Goal: Information Seeking & Learning: Learn about a topic

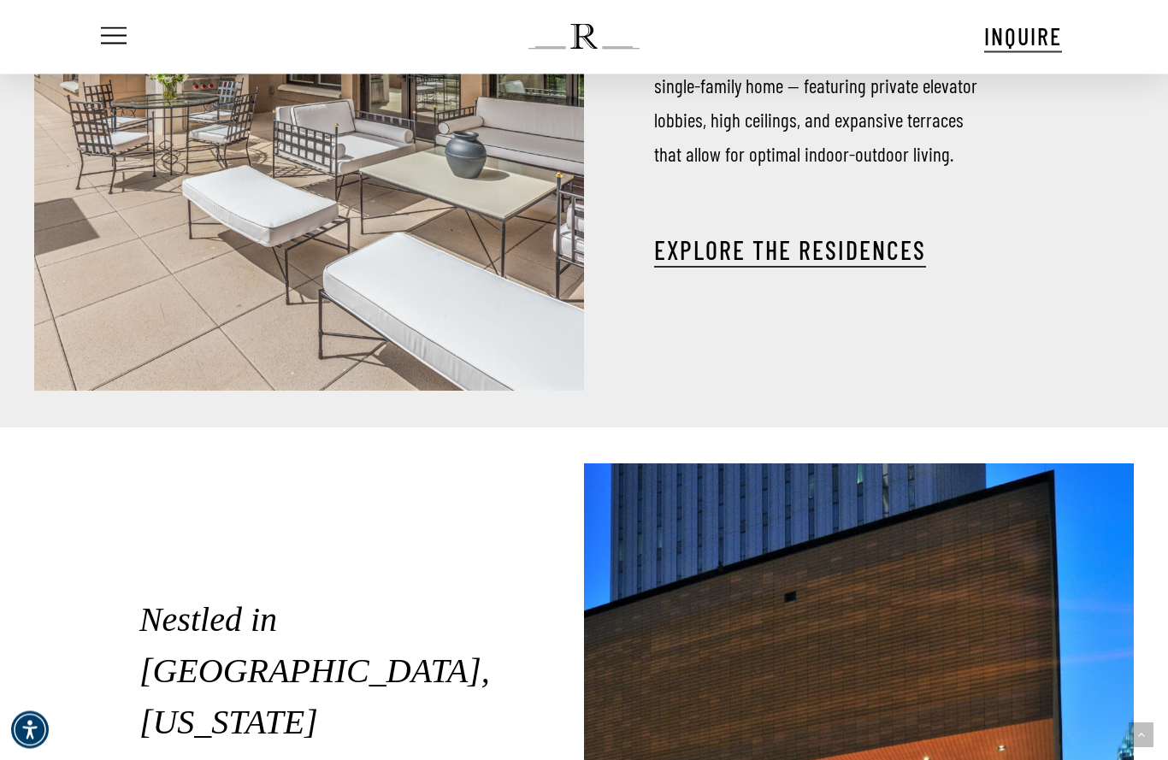
scroll to position [2650, 0]
click at [855, 255] on link "EXPLORE THE RESIDENCES" at bounding box center [790, 249] width 272 height 31
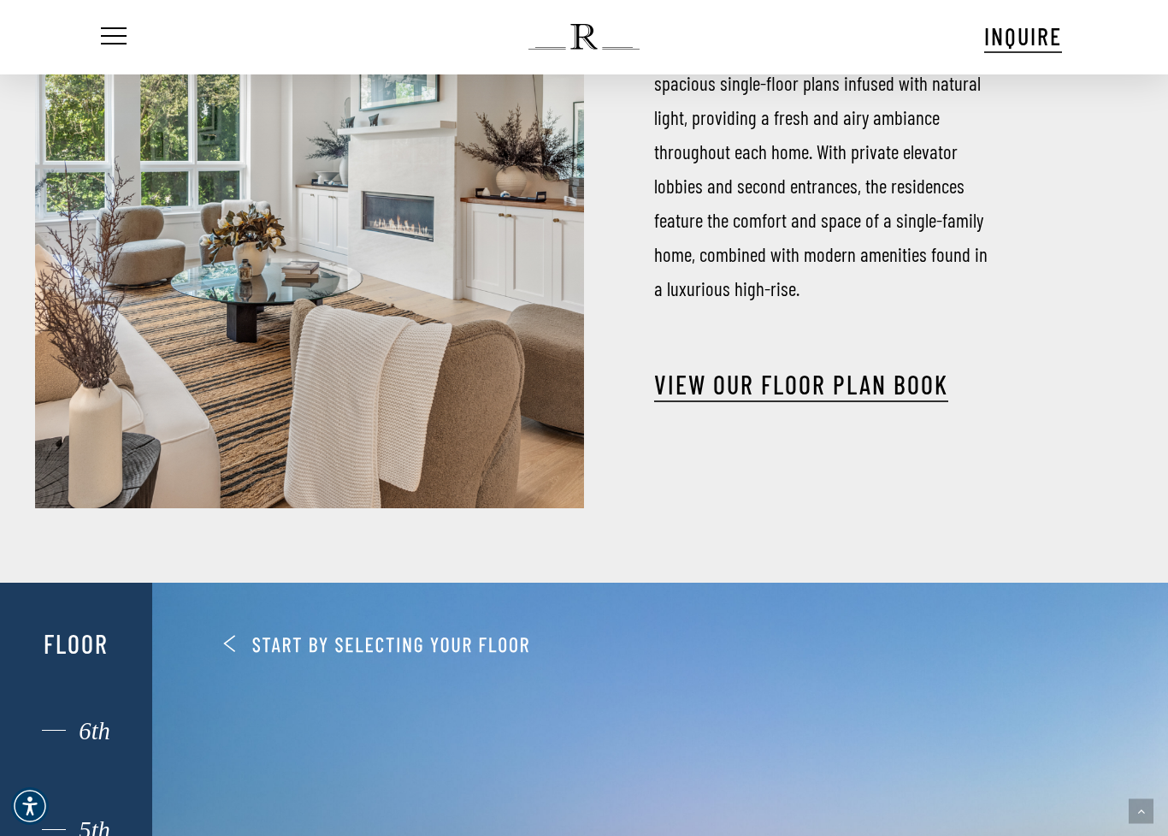
scroll to position [637, 0]
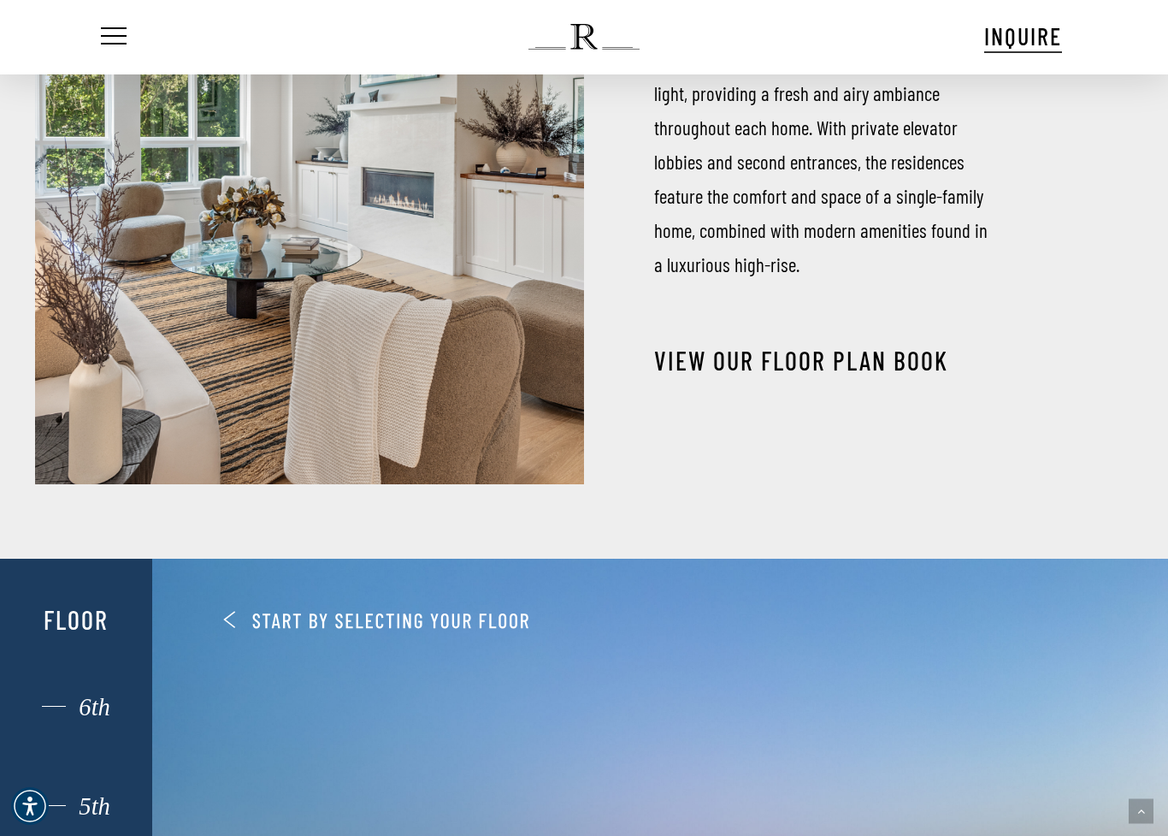
click at [901, 345] on link "View our Floor Plan Book" at bounding box center [801, 360] width 294 height 31
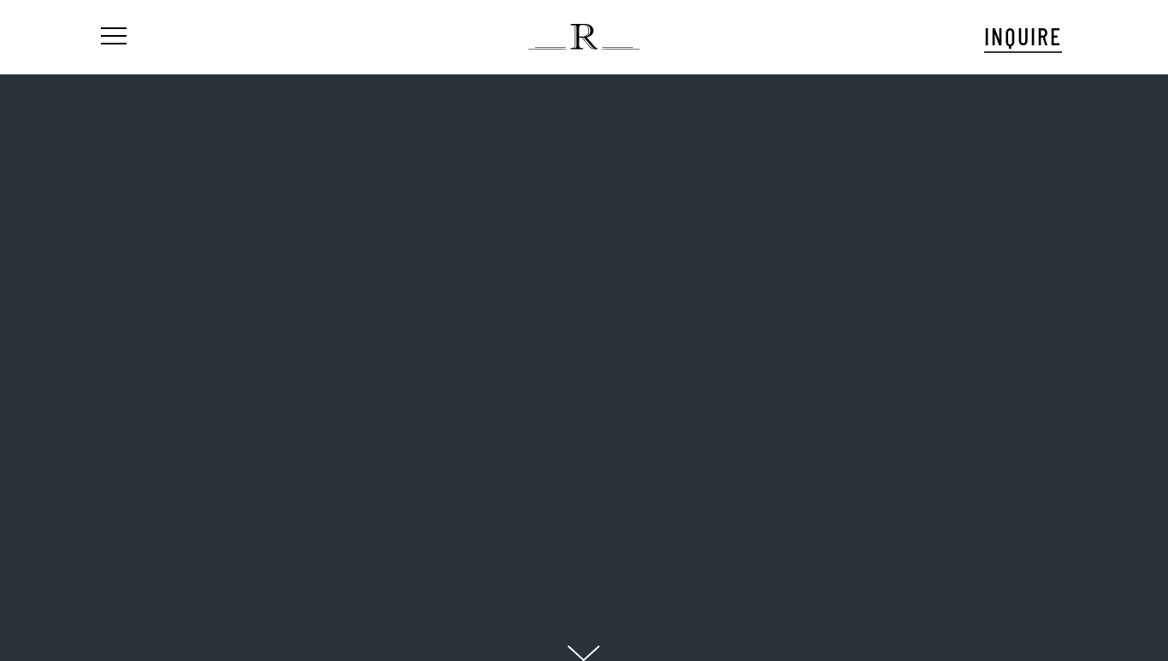
scroll to position [17, 151]
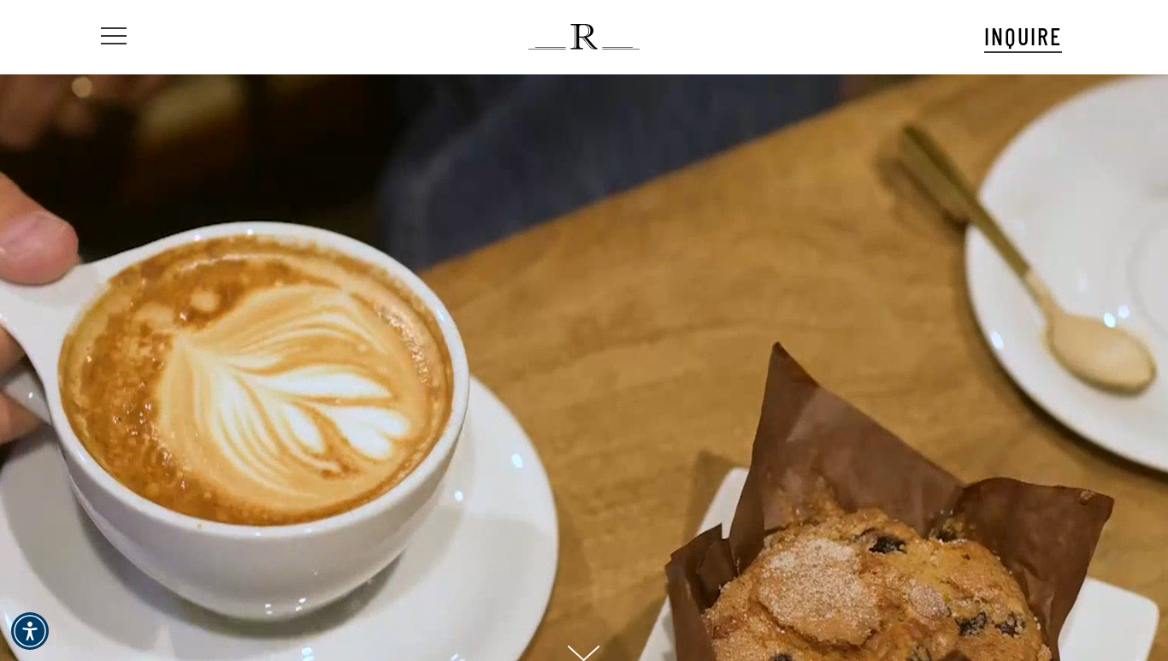
click at [116, 36] on span "Navigation Menu" at bounding box center [113, 37] width 19 height 24
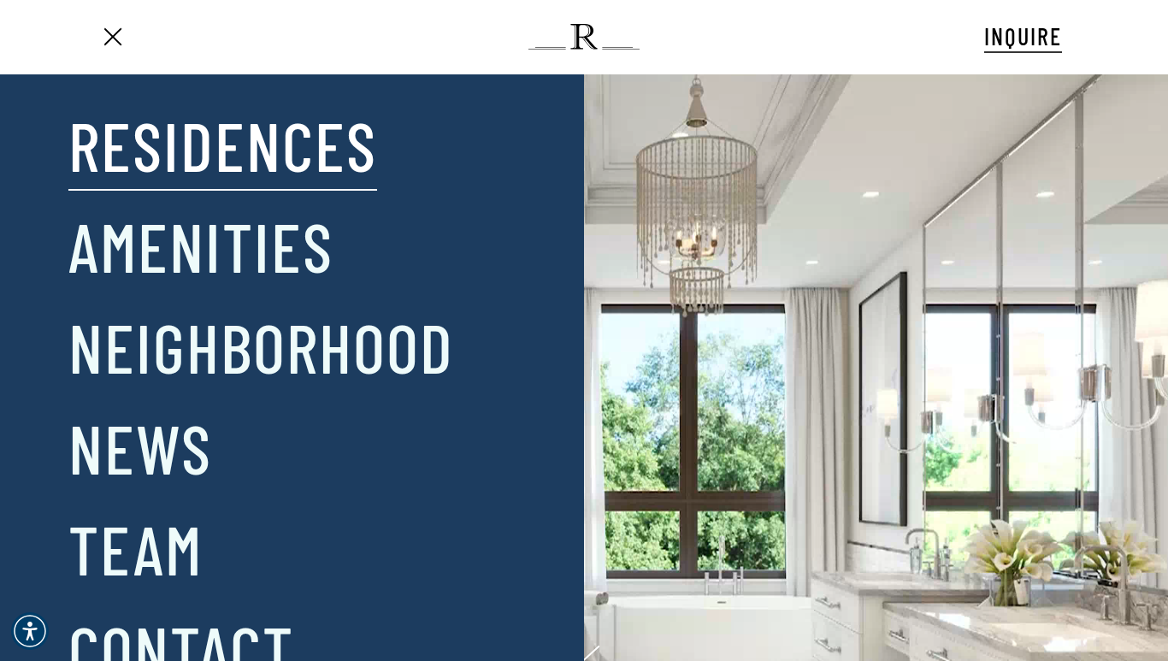
click at [108, 148] on link "Residences" at bounding box center [222, 144] width 309 height 89
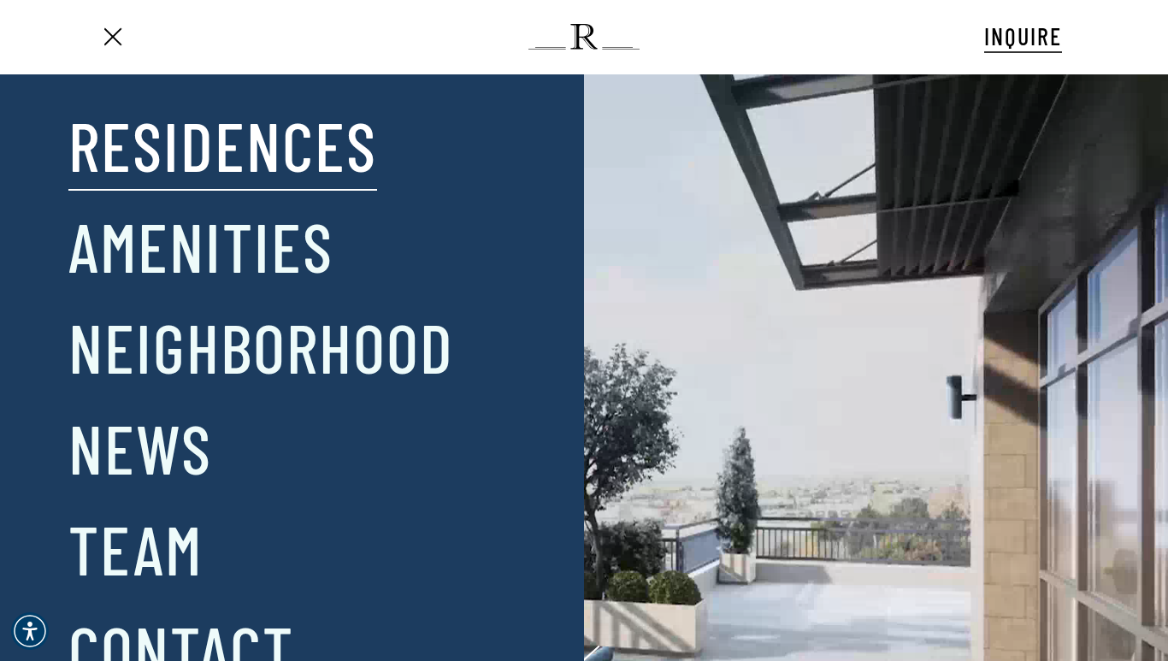
click at [106, 149] on link "Residences" at bounding box center [222, 144] width 309 height 89
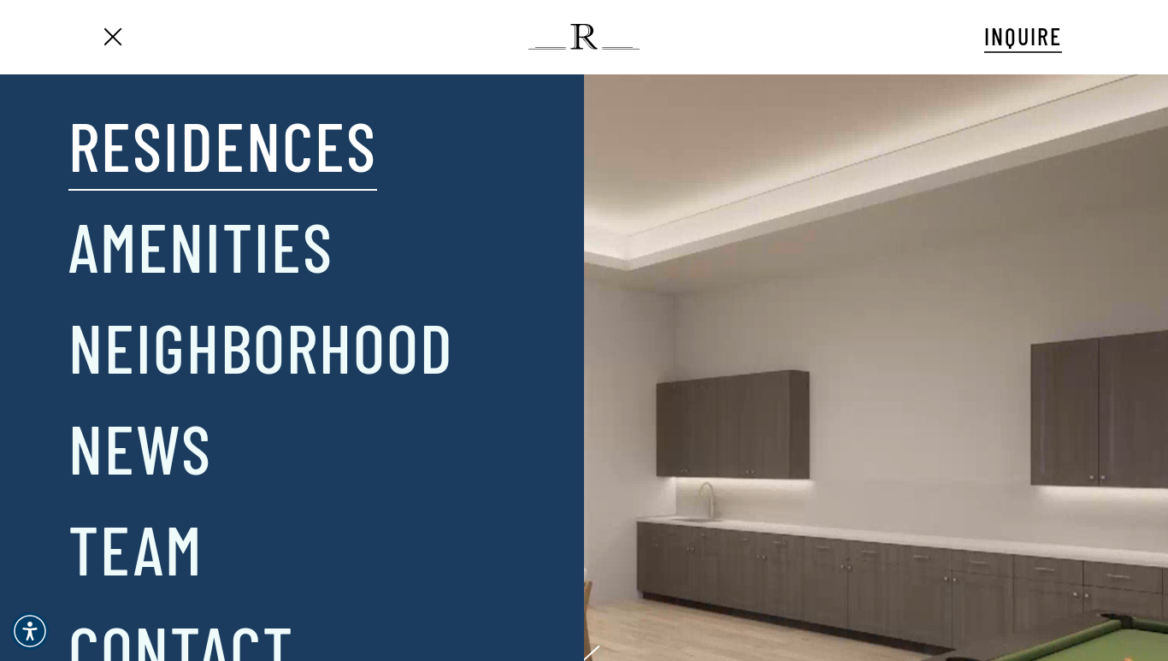
scroll to position [0, 0]
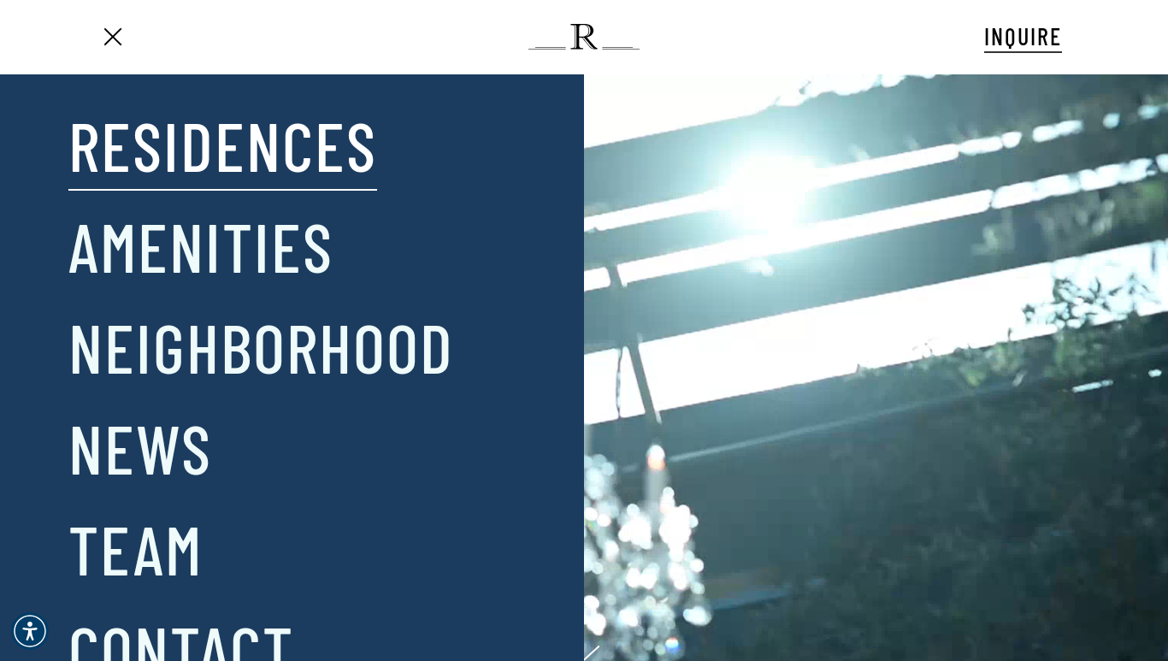
click at [130, 156] on link "Residences" at bounding box center [222, 144] width 309 height 89
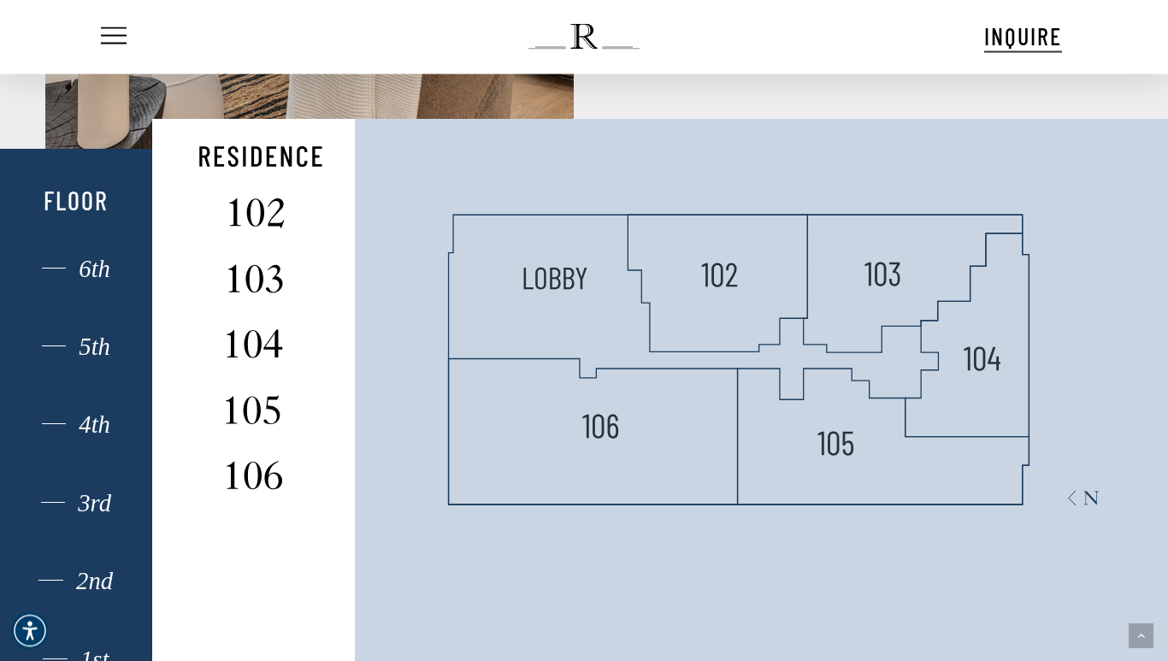
scroll to position [872, 0]
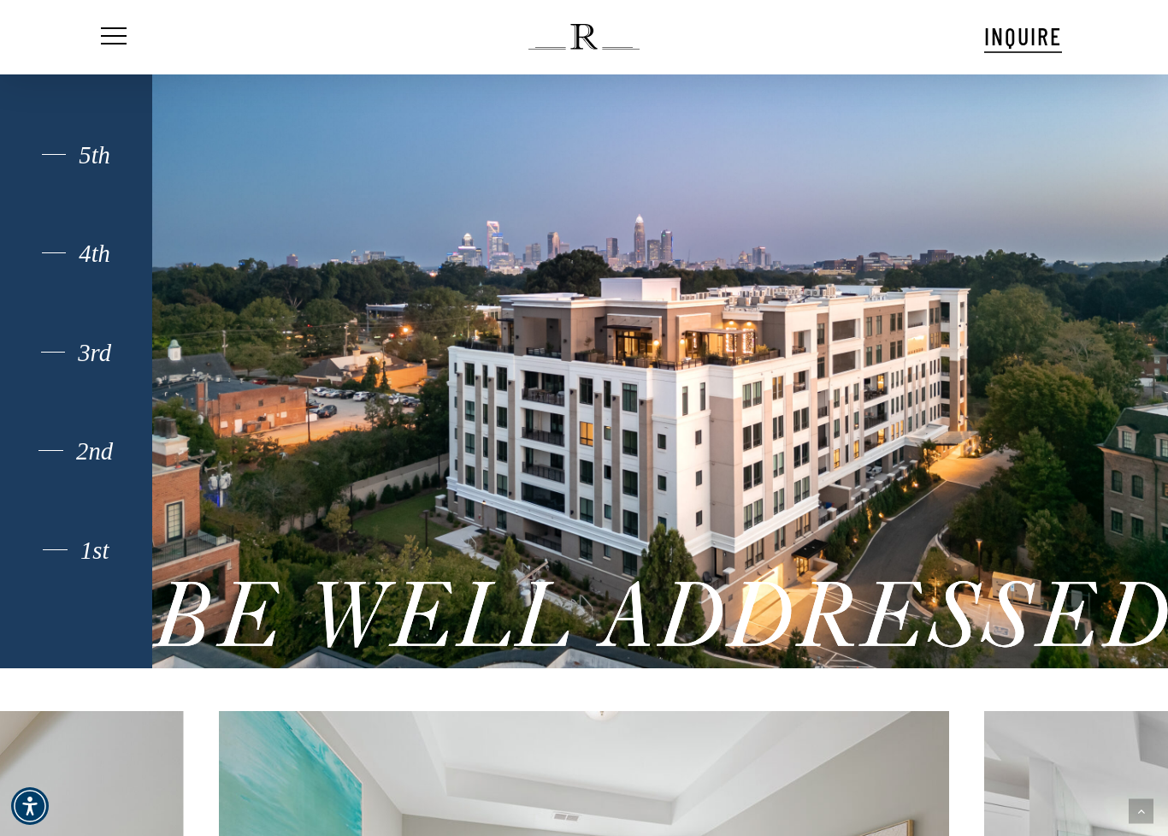
scroll to position [1314, 0]
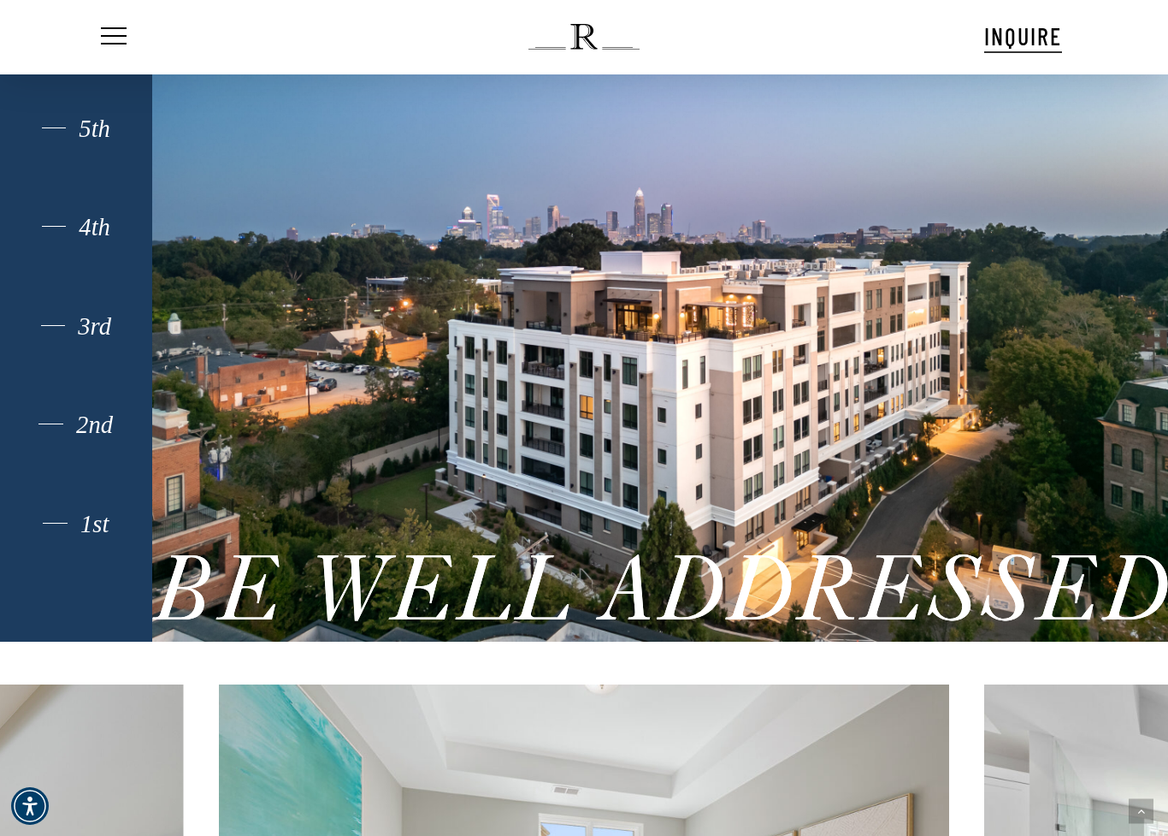
click at [62, 531] on div "1st" at bounding box center [75, 523] width 105 height 22
click at [55, 527] on div "1st" at bounding box center [75, 523] width 105 height 22
click at [93, 521] on div "1st" at bounding box center [75, 523] width 105 height 22
click at [43, 512] on div "1st" at bounding box center [75, 523] width 105 height 22
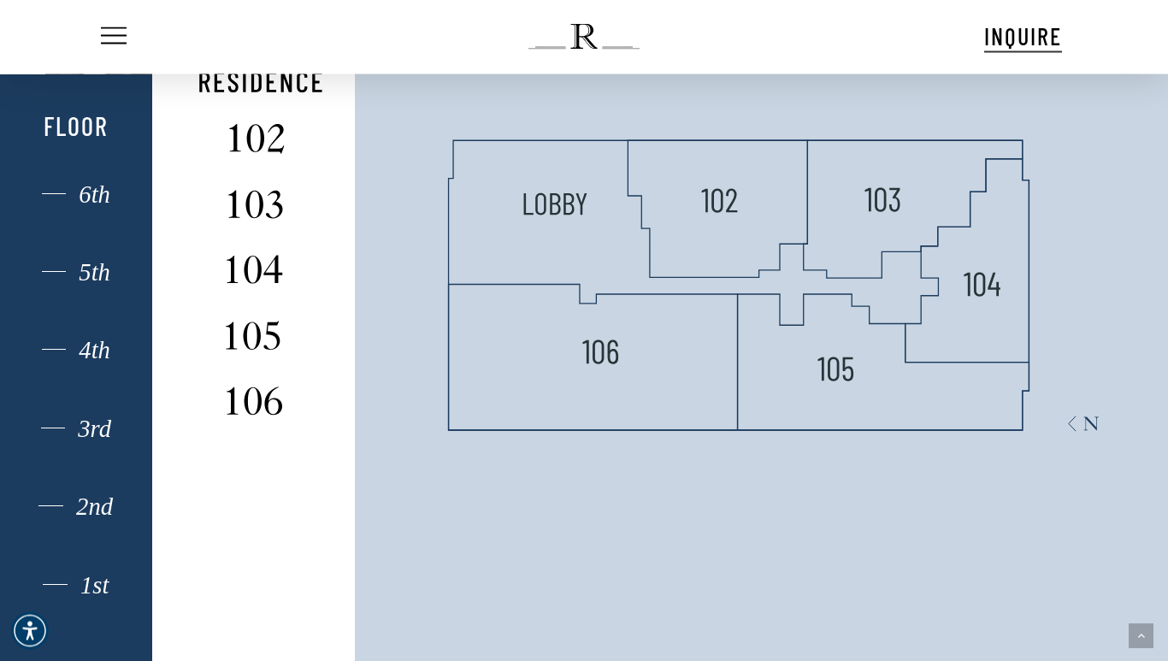
scroll to position [947, 0]
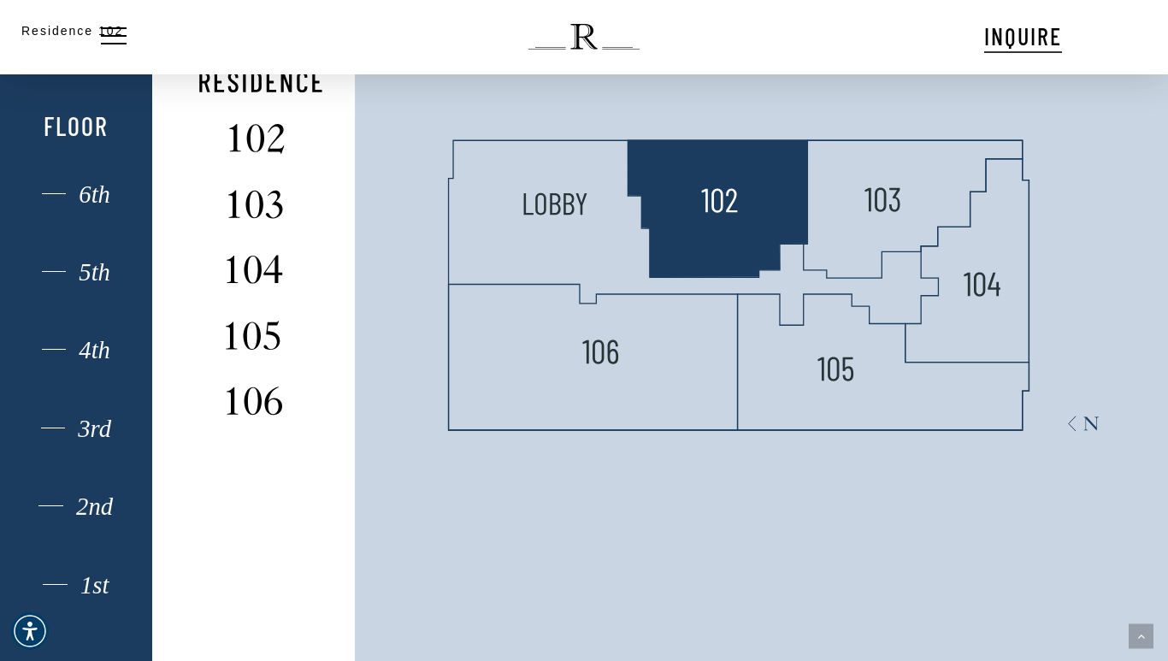
click at [747, 196] on div "Residence 102" at bounding box center [584, 330] width 1168 height 661
click at [725, 216] on div "Residence 102" at bounding box center [584, 330] width 1168 height 661
click at [733, 213] on div "Residence 102" at bounding box center [584, 330] width 1168 height 661
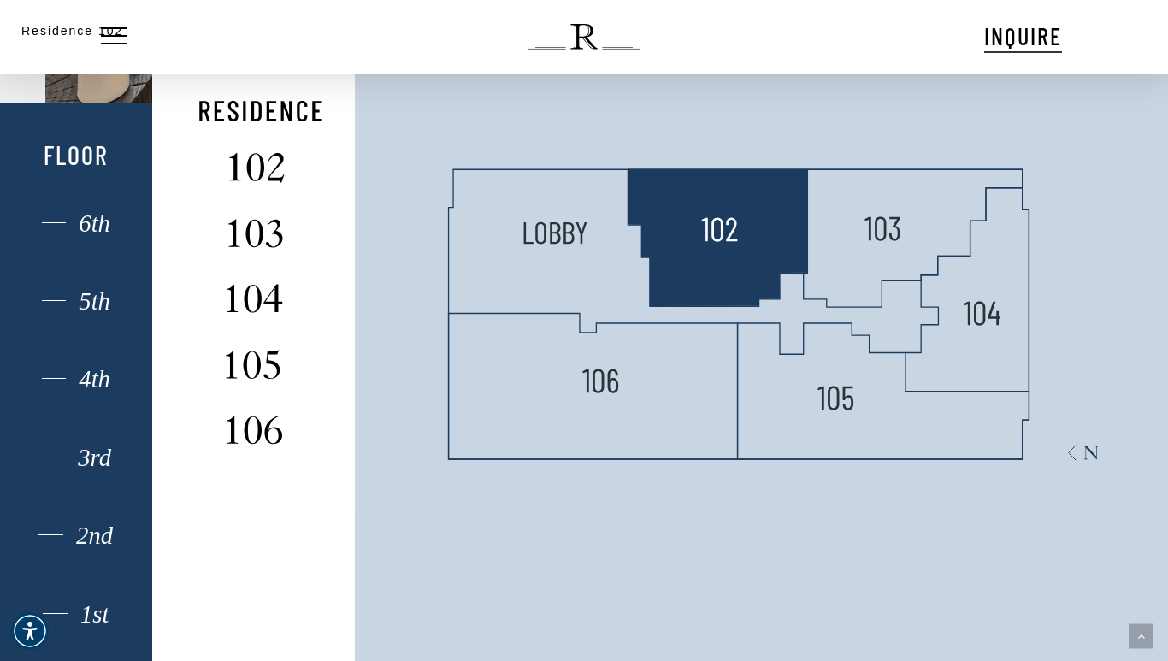
scroll to position [913, 0]
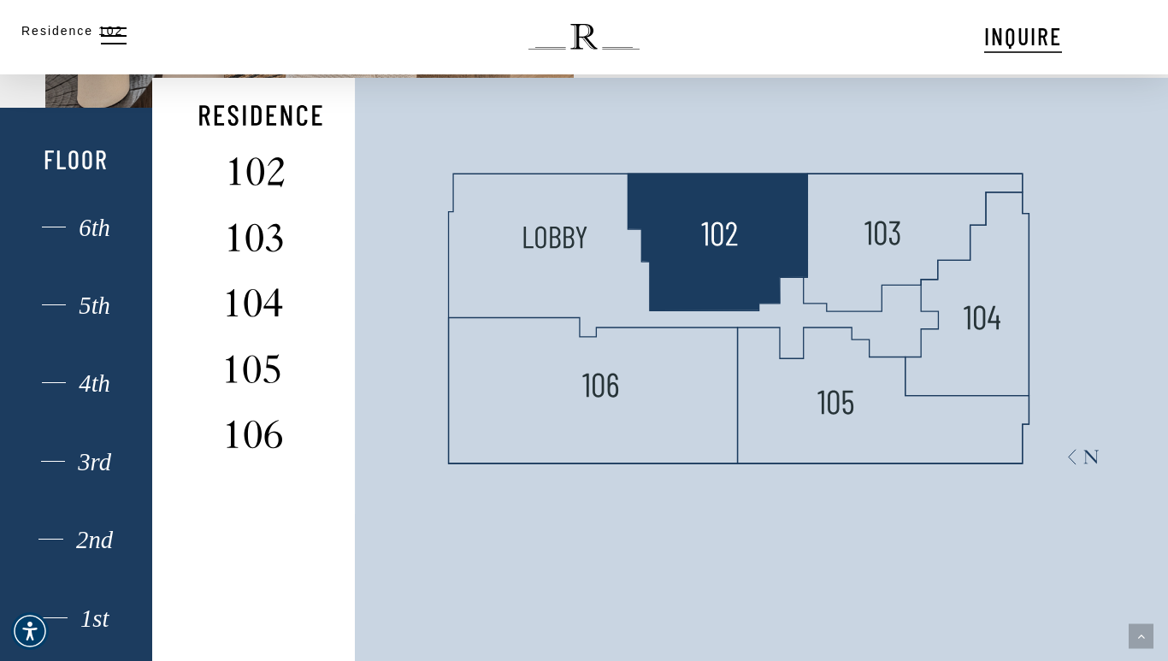
click at [715, 216] on div "Residence 102" at bounding box center [584, 330] width 1168 height 661
click at [632, 387] on div "Residence 102" at bounding box center [584, 330] width 1168 height 661
click at [638, 404] on div "Residence 102" at bounding box center [584, 330] width 1168 height 661
click at [713, 239] on div "Residence 102" at bounding box center [584, 330] width 1168 height 661
click at [719, 226] on div "Residence 102" at bounding box center [584, 330] width 1168 height 661
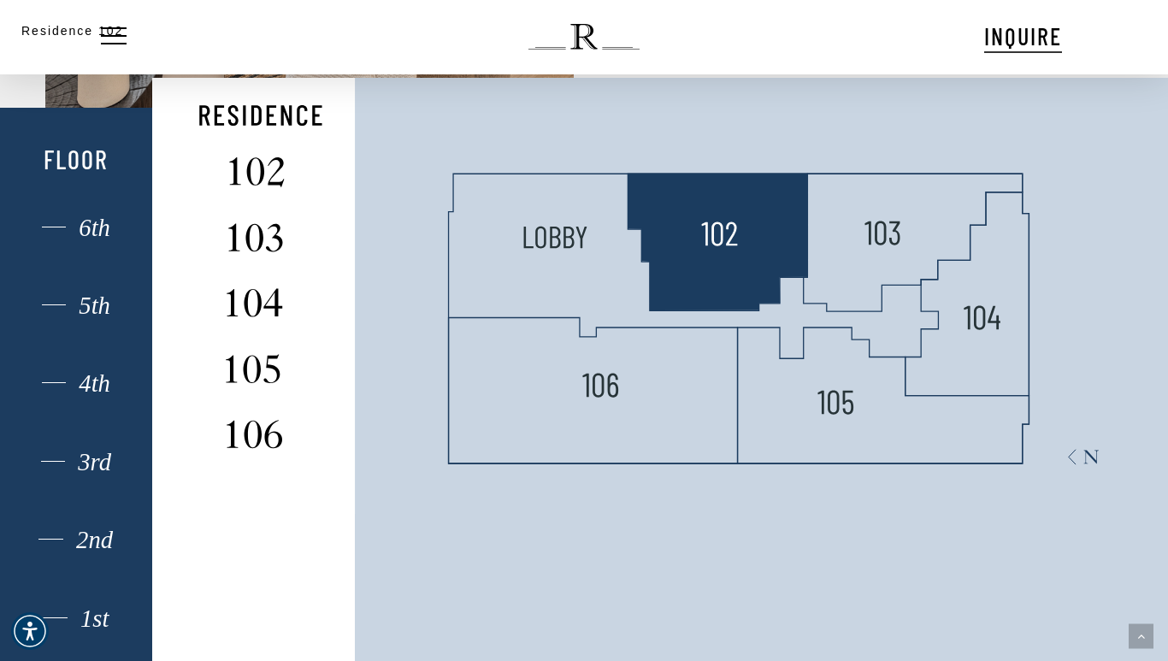
click at [714, 235] on div "Residence 102" at bounding box center [584, 330] width 1168 height 661
click at [895, 227] on div "Residence 102" at bounding box center [584, 330] width 1168 height 661
click at [892, 227] on div "Residence 102" at bounding box center [584, 330] width 1168 height 661
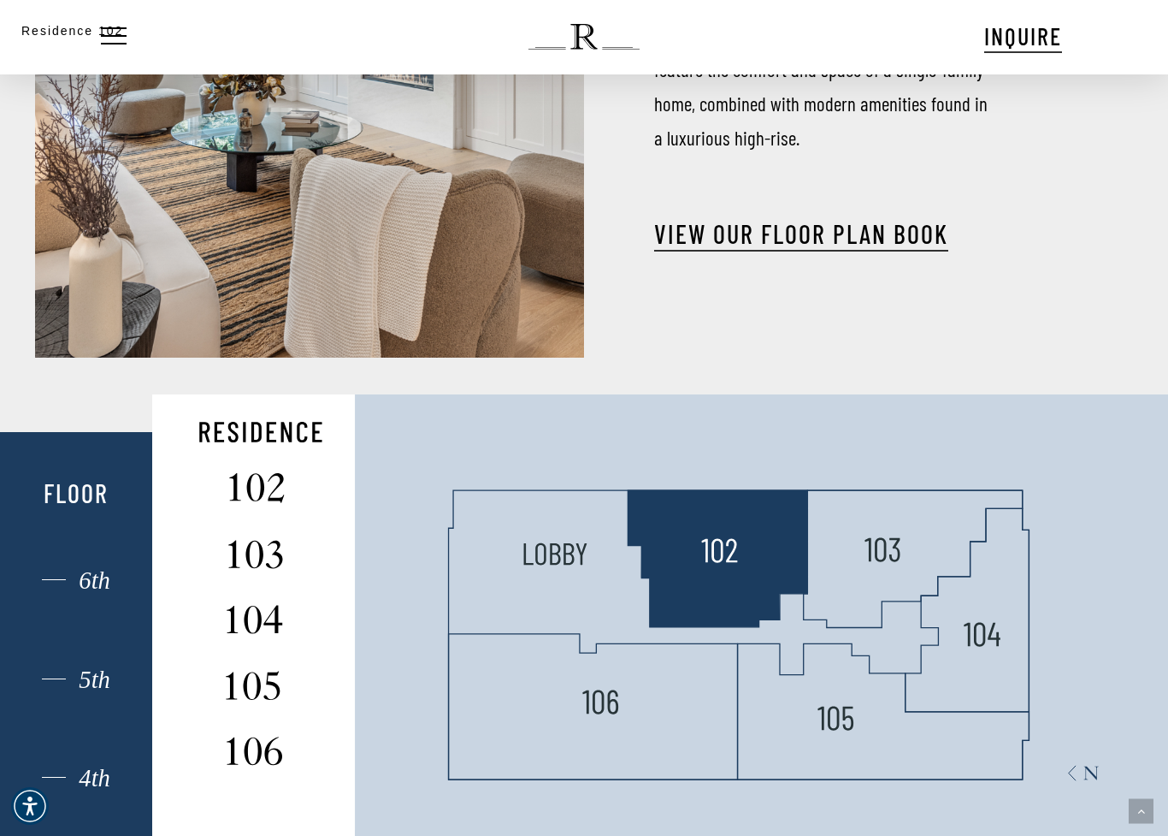
scroll to position [782, 0]
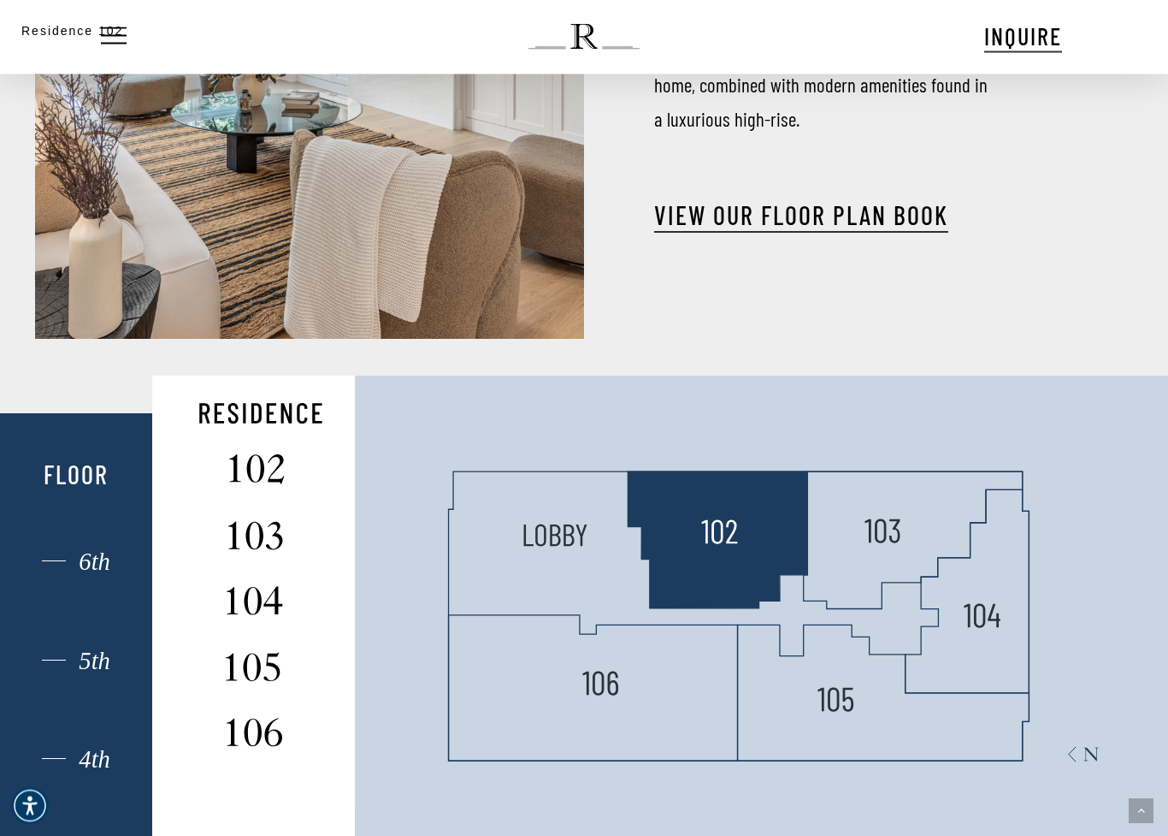
click at [904, 518] on div "Residence 102" at bounding box center [584, 418] width 1168 height 836
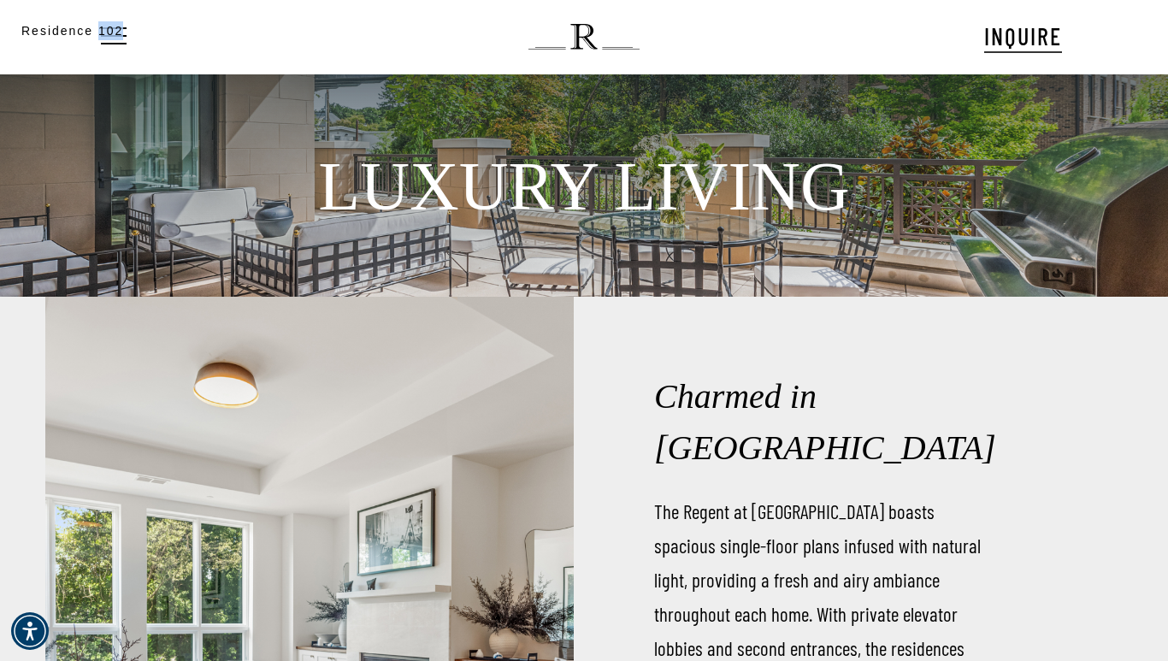
scroll to position [0, 0]
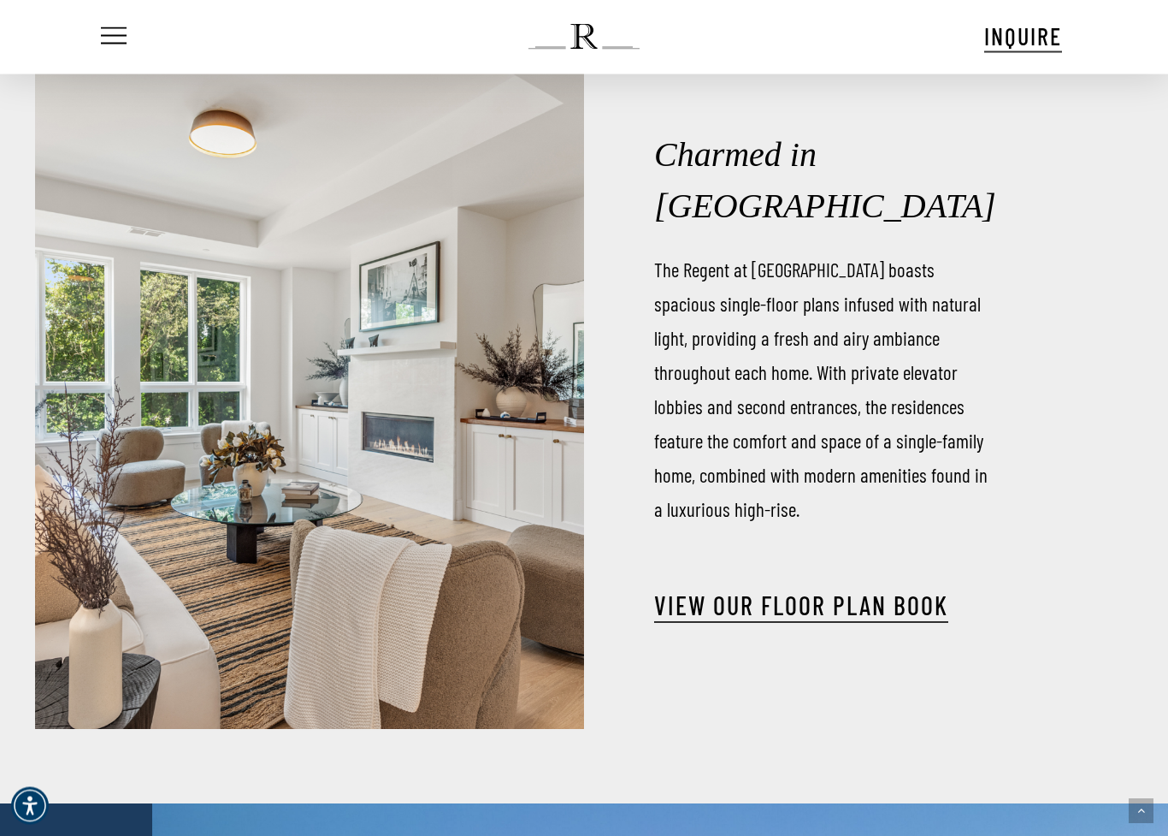
scroll to position [444, 0]
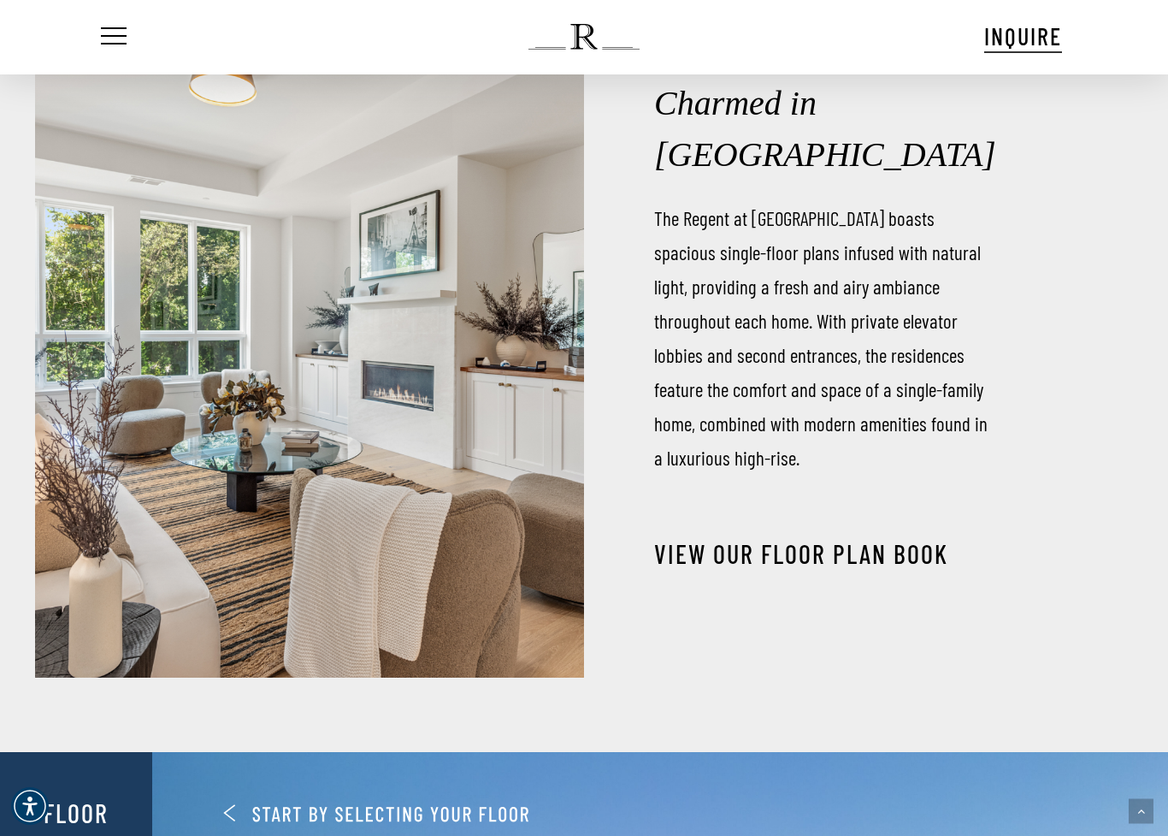
click at [889, 538] on link "View our Floor Plan Book" at bounding box center [801, 553] width 294 height 31
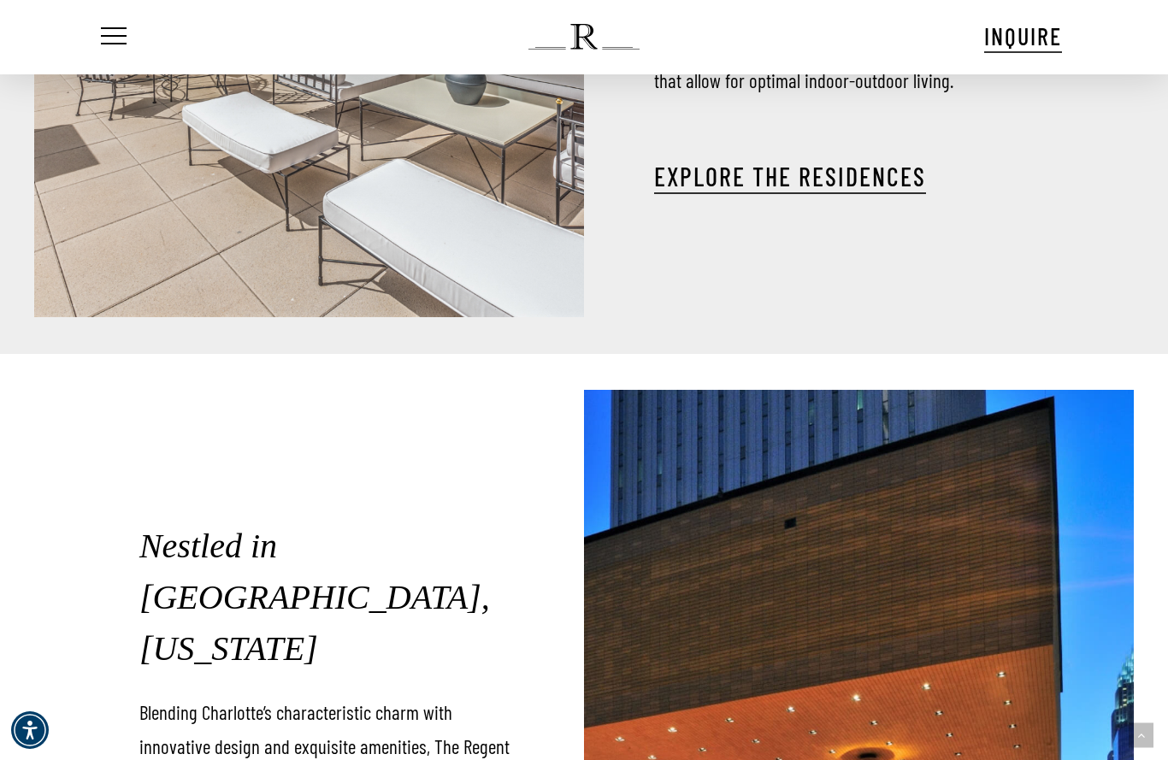
scroll to position [2666, 0]
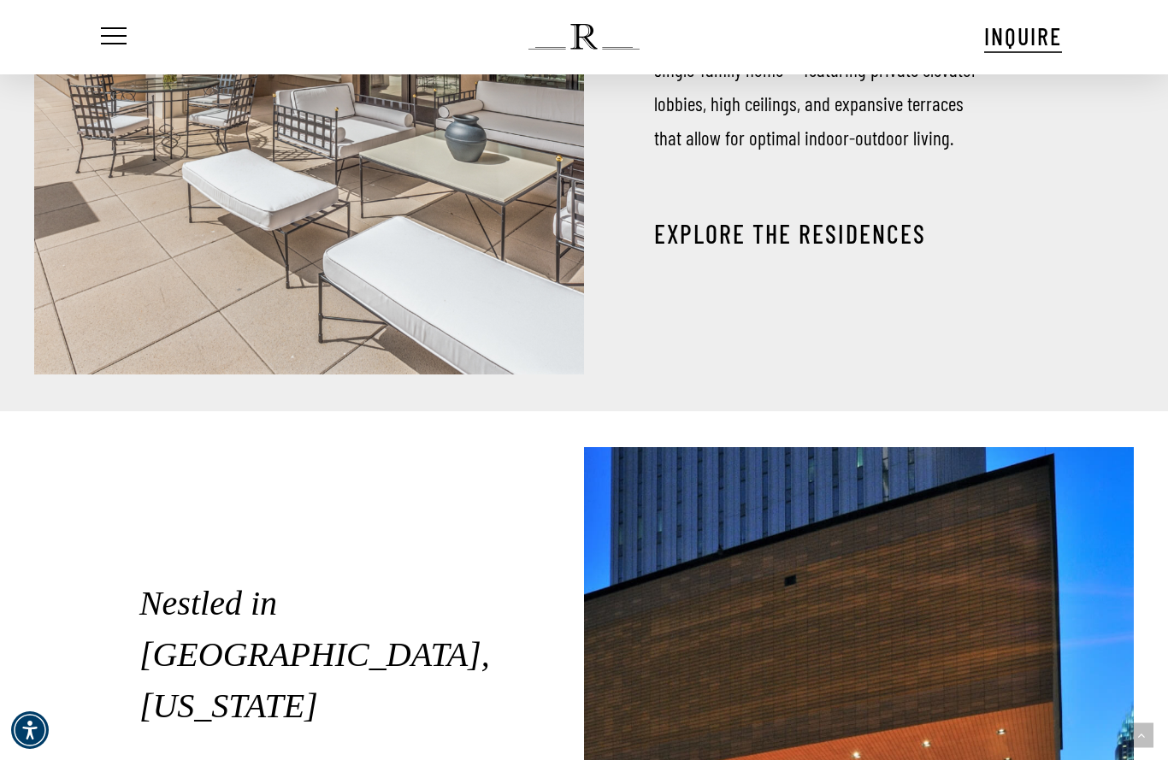
click at [856, 247] on link "EXPLORE THE RESIDENCES" at bounding box center [790, 233] width 272 height 31
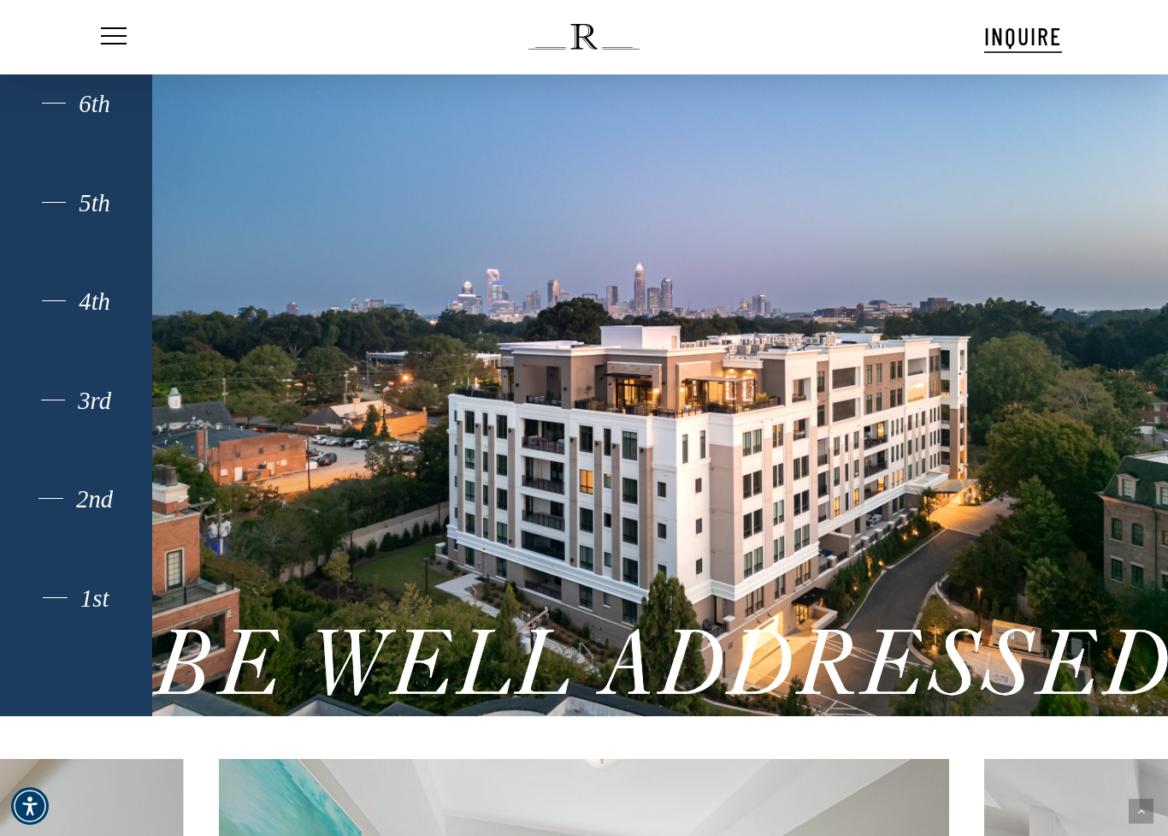
scroll to position [1248, 0]
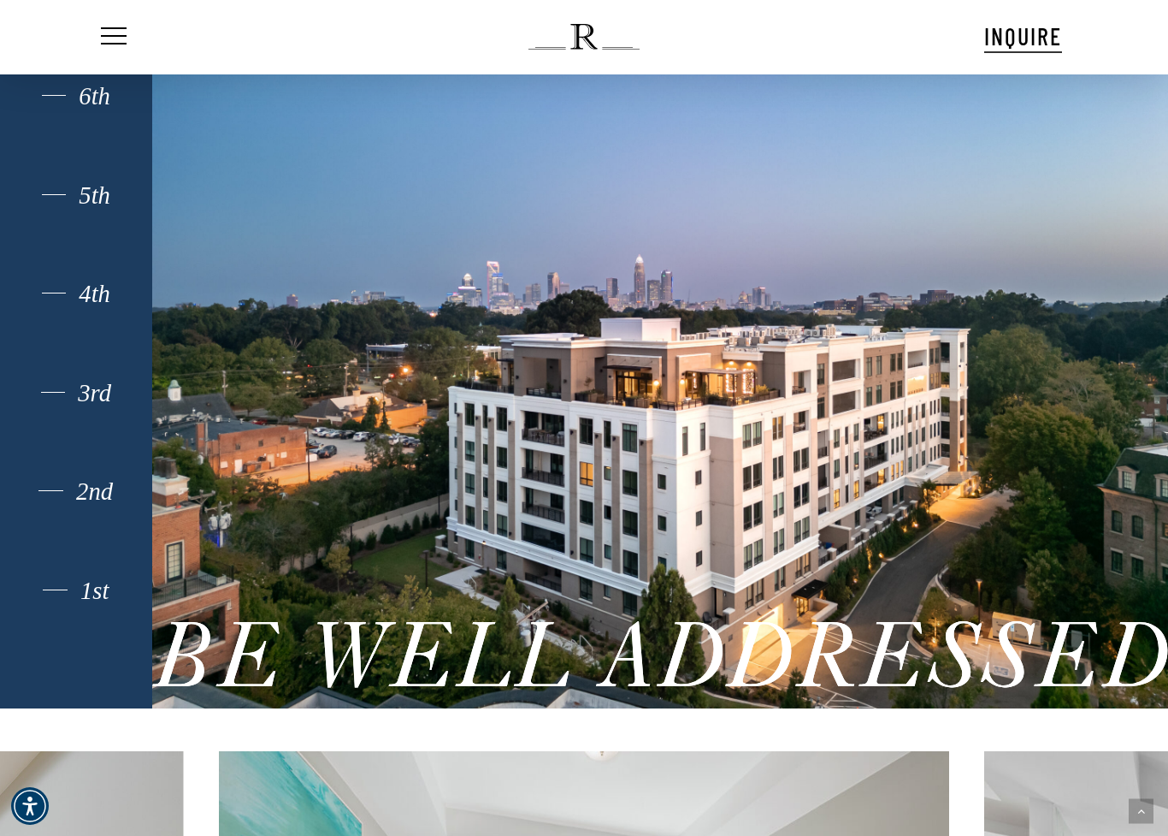
click at [65, 599] on div "1st" at bounding box center [75, 590] width 105 height 22
click at [76, 596] on div "1st" at bounding box center [75, 590] width 105 height 22
click at [62, 593] on div "1st" at bounding box center [75, 590] width 105 height 22
click at [100, 611] on div "1st 2nd 3rd 4th 5th 6th Floor" at bounding box center [75, 365] width 105 height 760
click at [103, 594] on div "1st" at bounding box center [75, 590] width 105 height 22
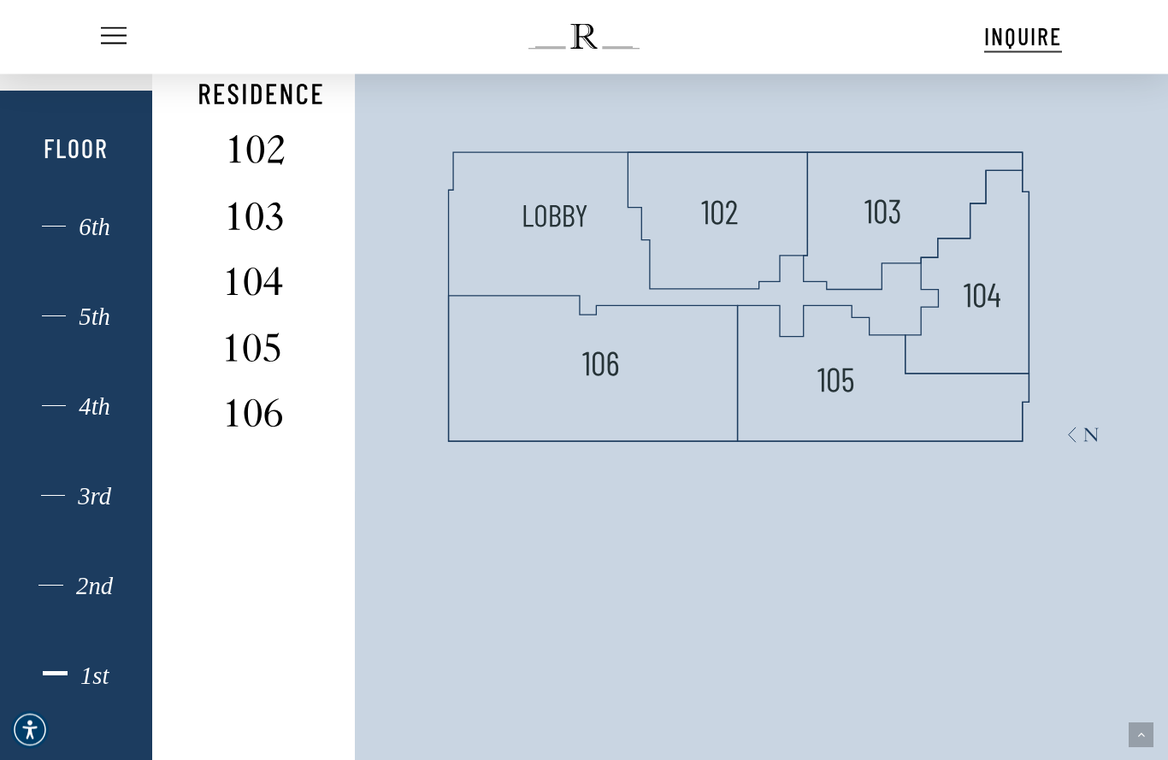
scroll to position [1012, 0]
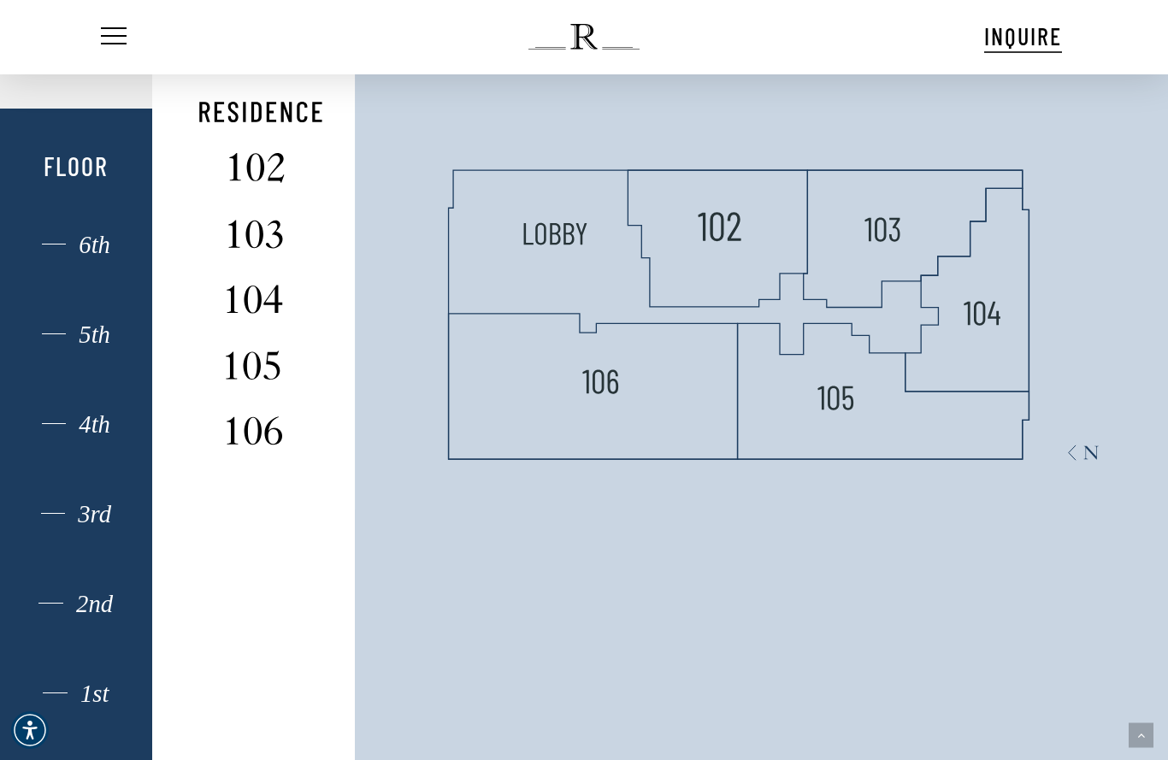
click at [736, 248] on img at bounding box center [719, 226] width 45 height 45
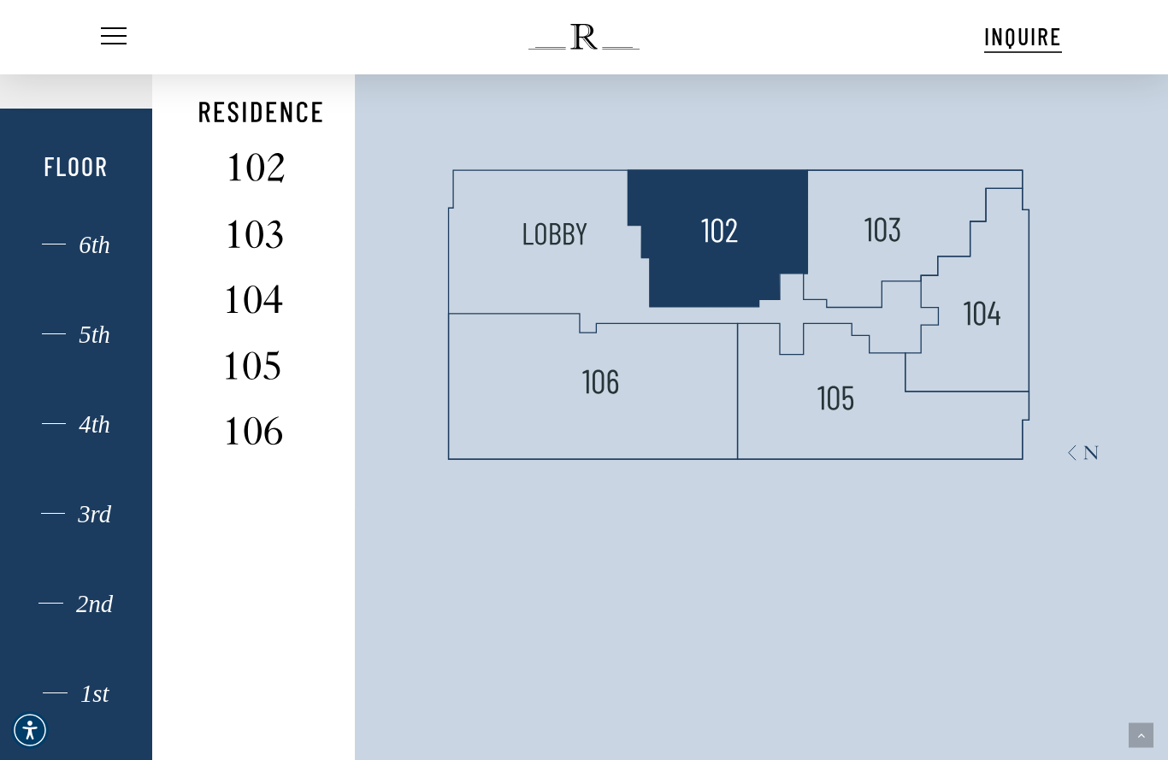
click at [717, 238] on div "Residence 102" at bounding box center [584, 380] width 1168 height 760
click at [741, 231] on div "Residence 102" at bounding box center [584, 380] width 1168 height 760
click at [741, 210] on div "Residence 102" at bounding box center [584, 380] width 1168 height 760
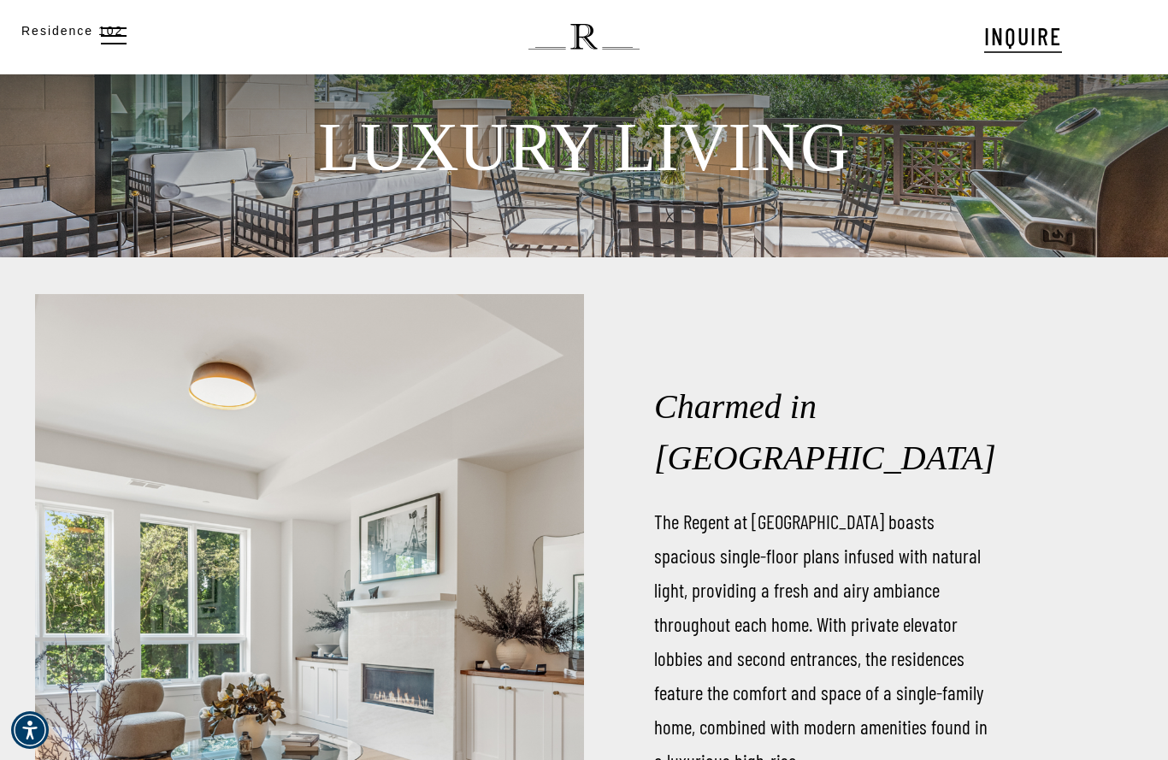
scroll to position [92, 0]
